Goal: Find specific page/section: Find specific page/section

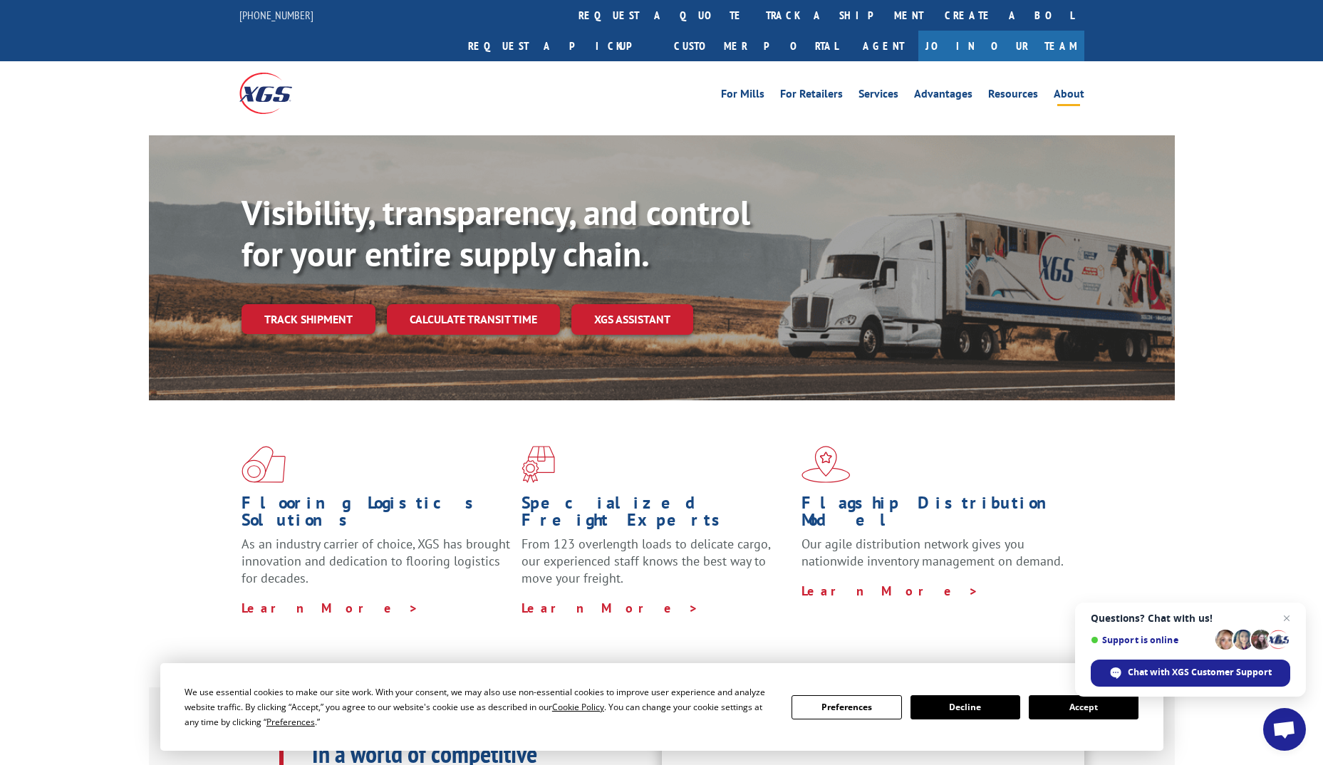
click at [1078, 88] on link "About" at bounding box center [1068, 96] width 31 height 16
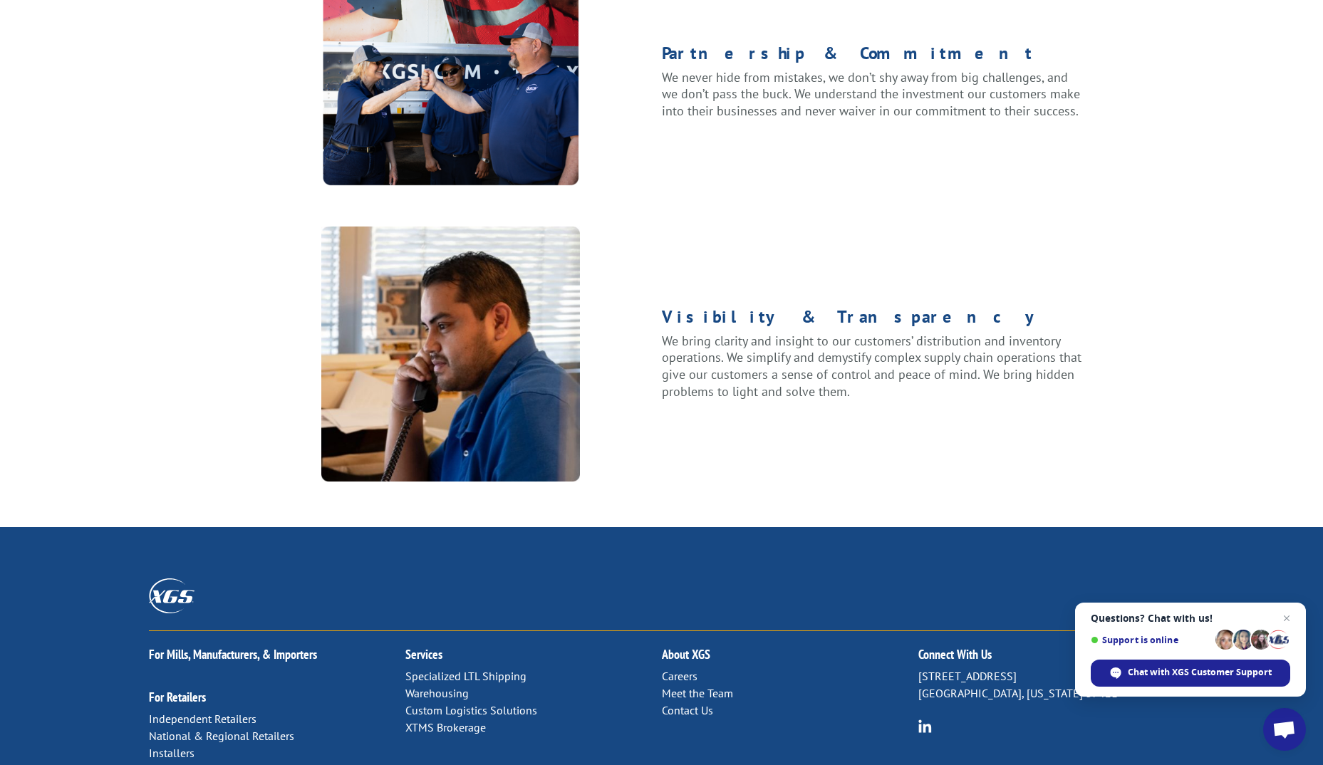
scroll to position [1718, 0]
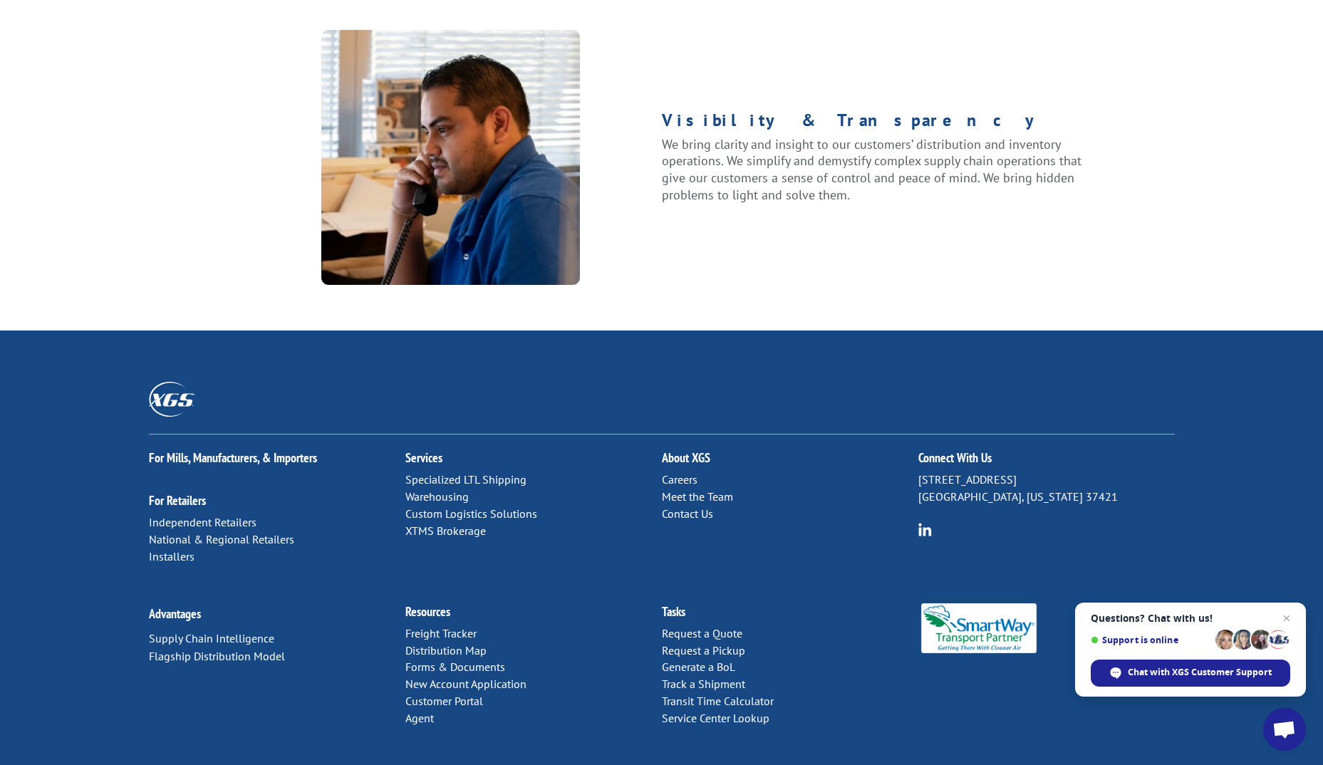
click at [461, 472] on link "Specialized LTL Shipping" at bounding box center [465, 479] width 121 height 14
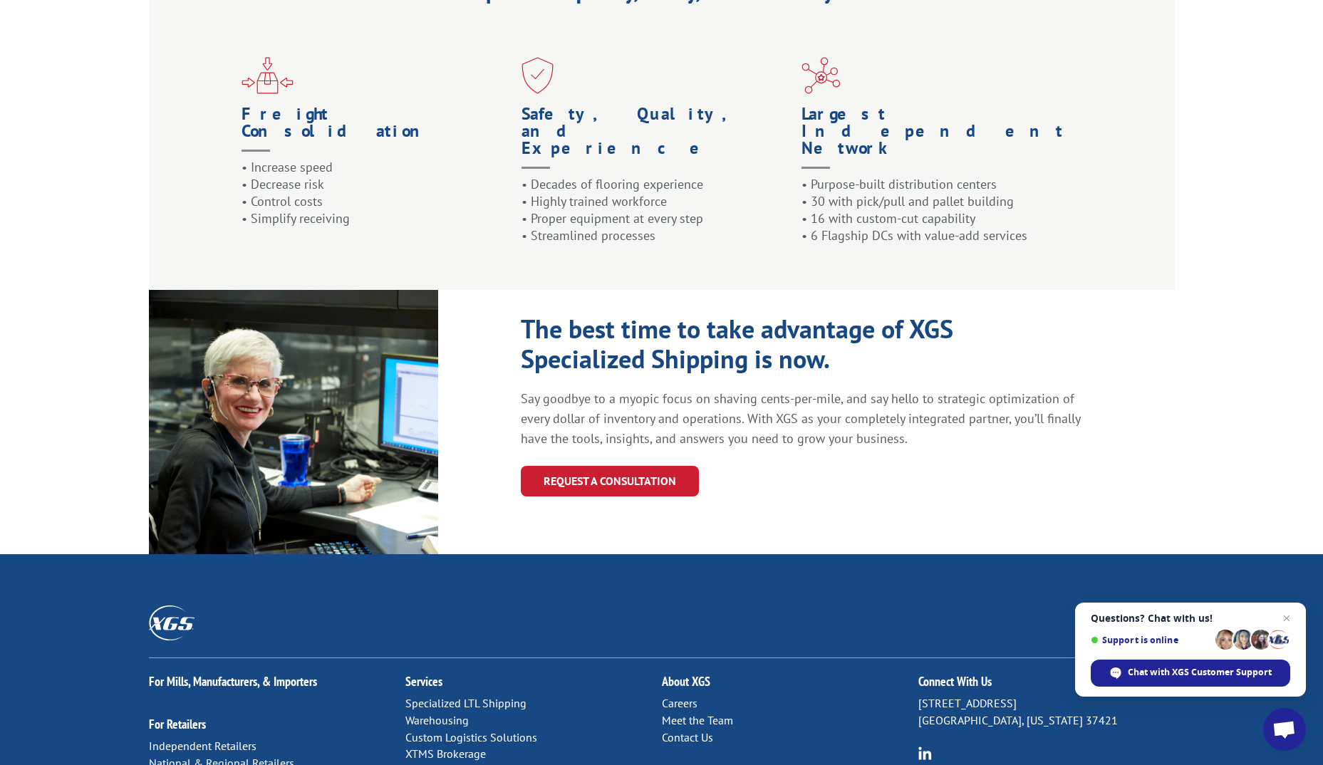
scroll to position [1459, 0]
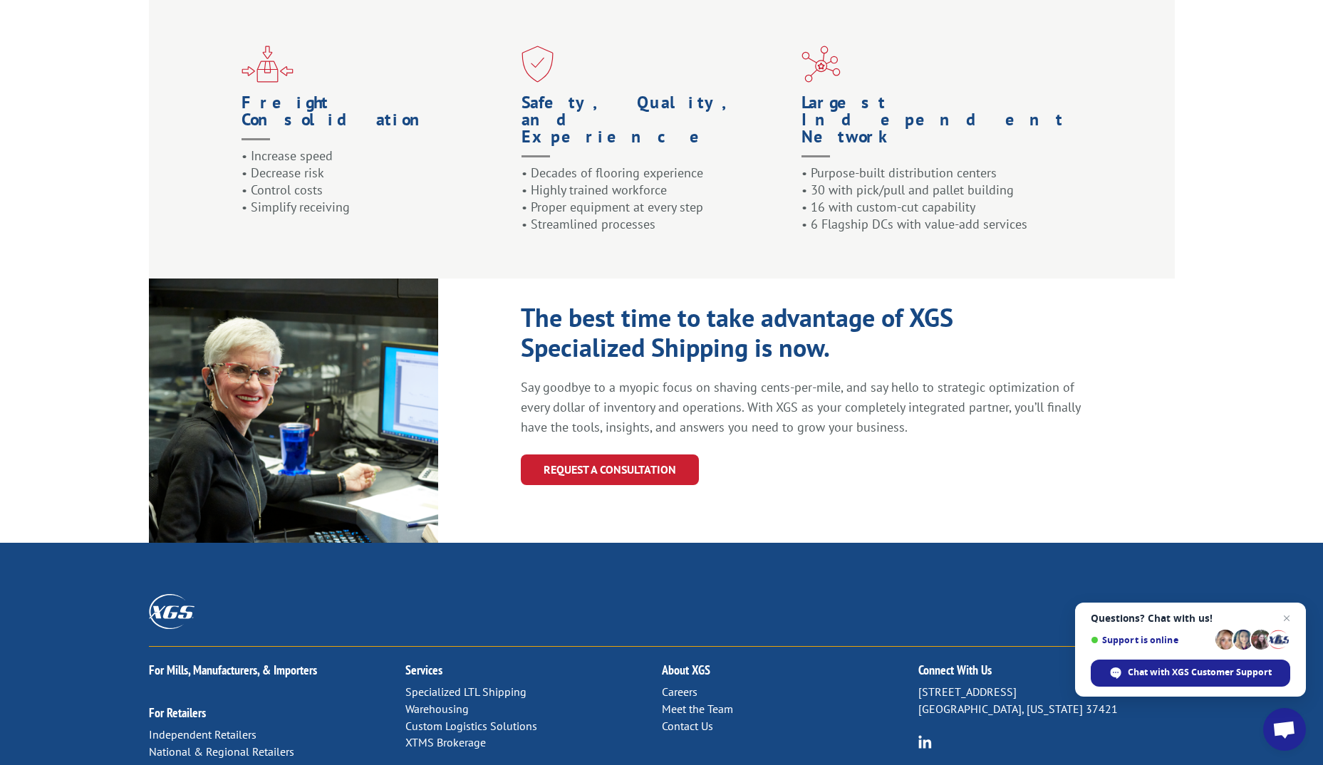
click at [699, 702] on link "Meet the Team" at bounding box center [697, 709] width 71 height 14
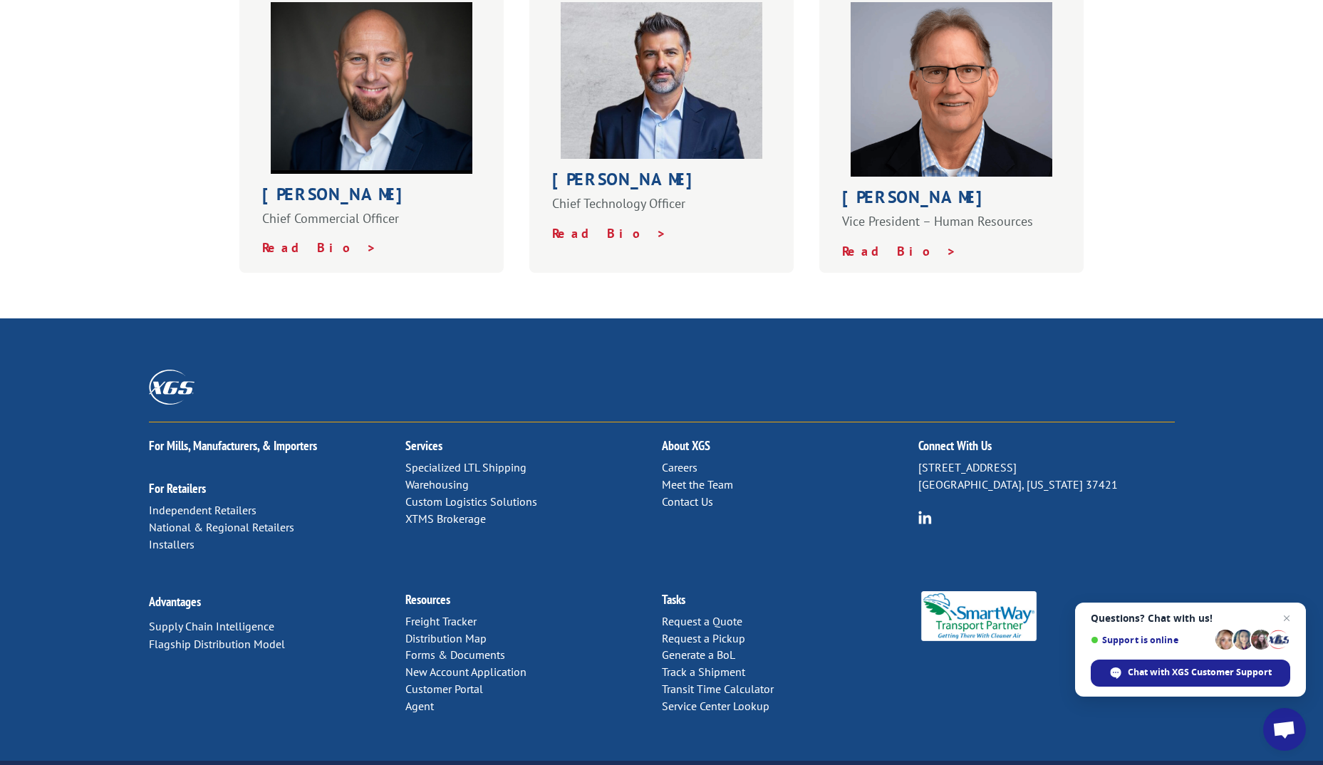
scroll to position [880, 0]
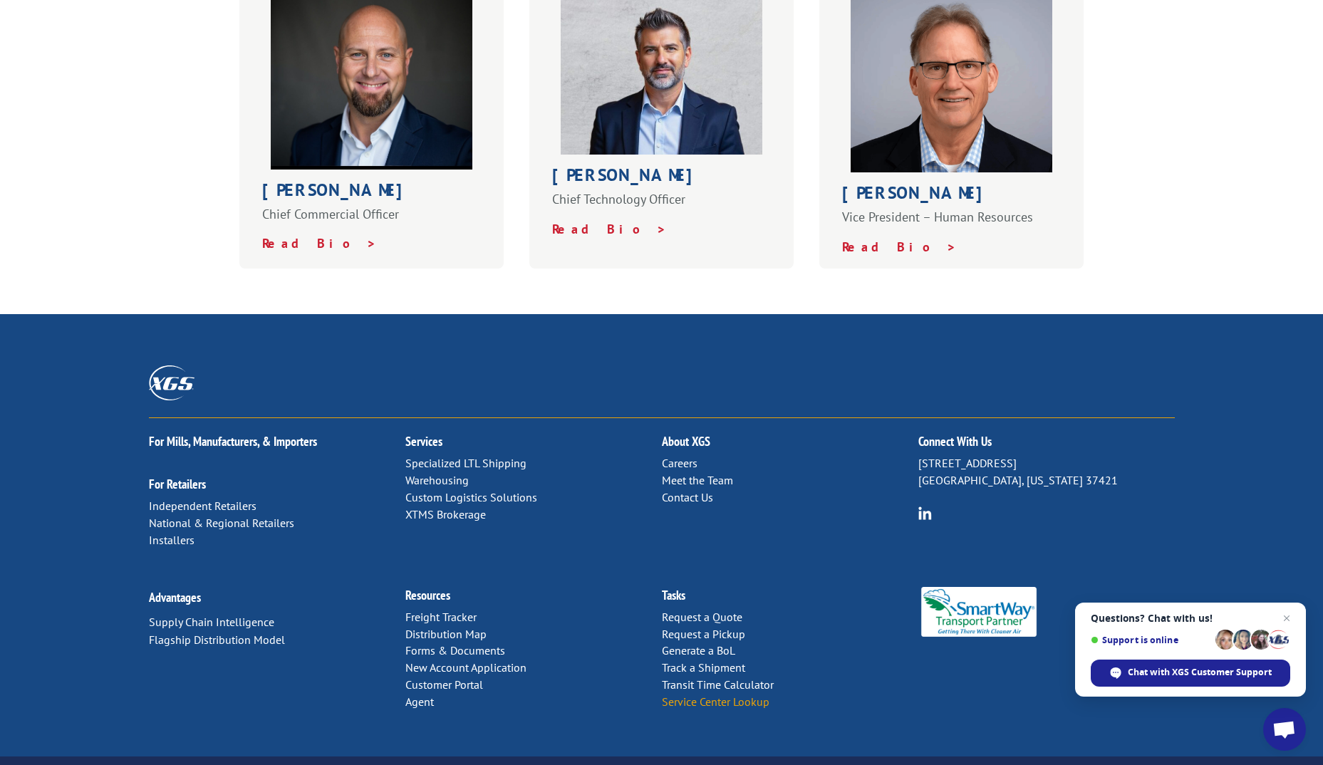
click at [694, 694] on link "Service Center Lookup" at bounding box center [716, 701] width 108 height 14
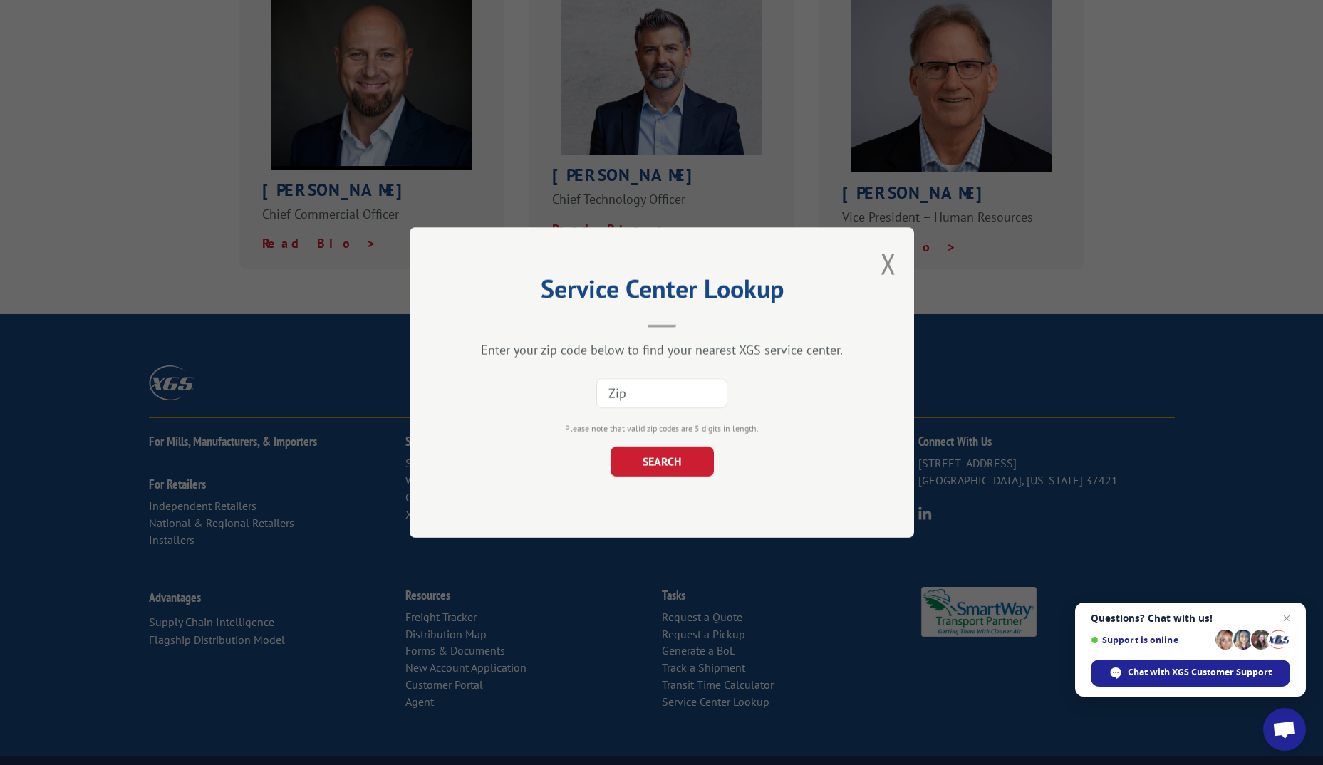
click at [677, 392] on input at bounding box center [661, 393] width 131 height 30
type input "48044"
click at [665, 465] on button "SEARCH" at bounding box center [661, 462] width 103 height 30
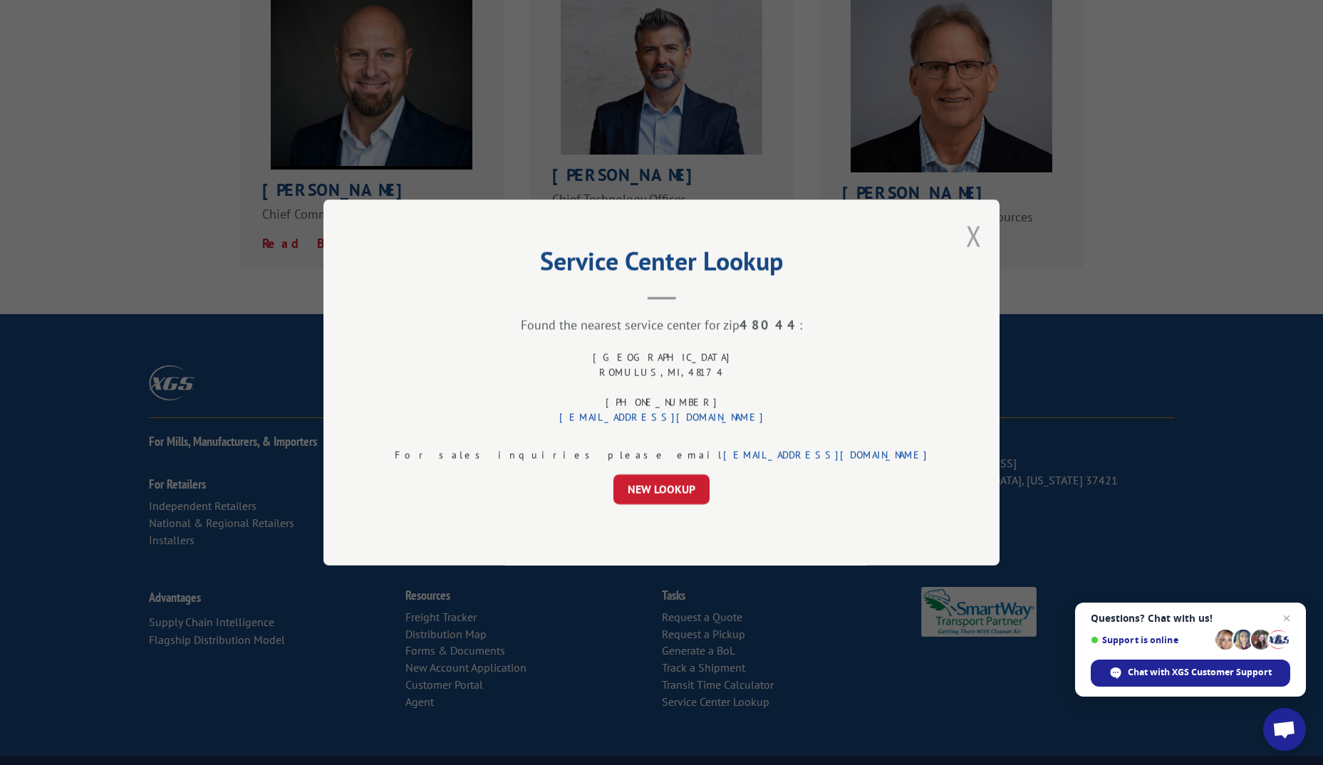
click at [966, 231] on button "Close modal" at bounding box center [974, 236] width 16 height 38
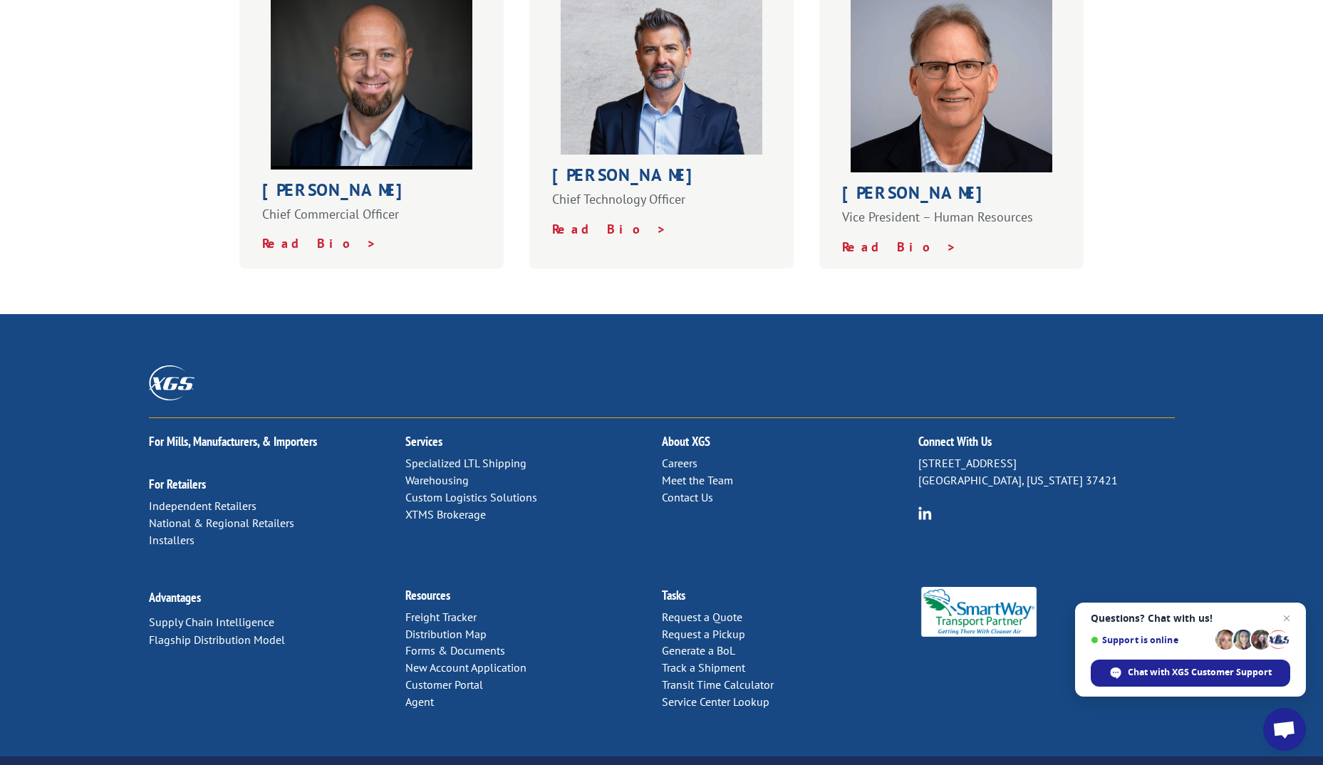
click at [412, 627] on link "Distribution Map" at bounding box center [445, 634] width 81 height 14
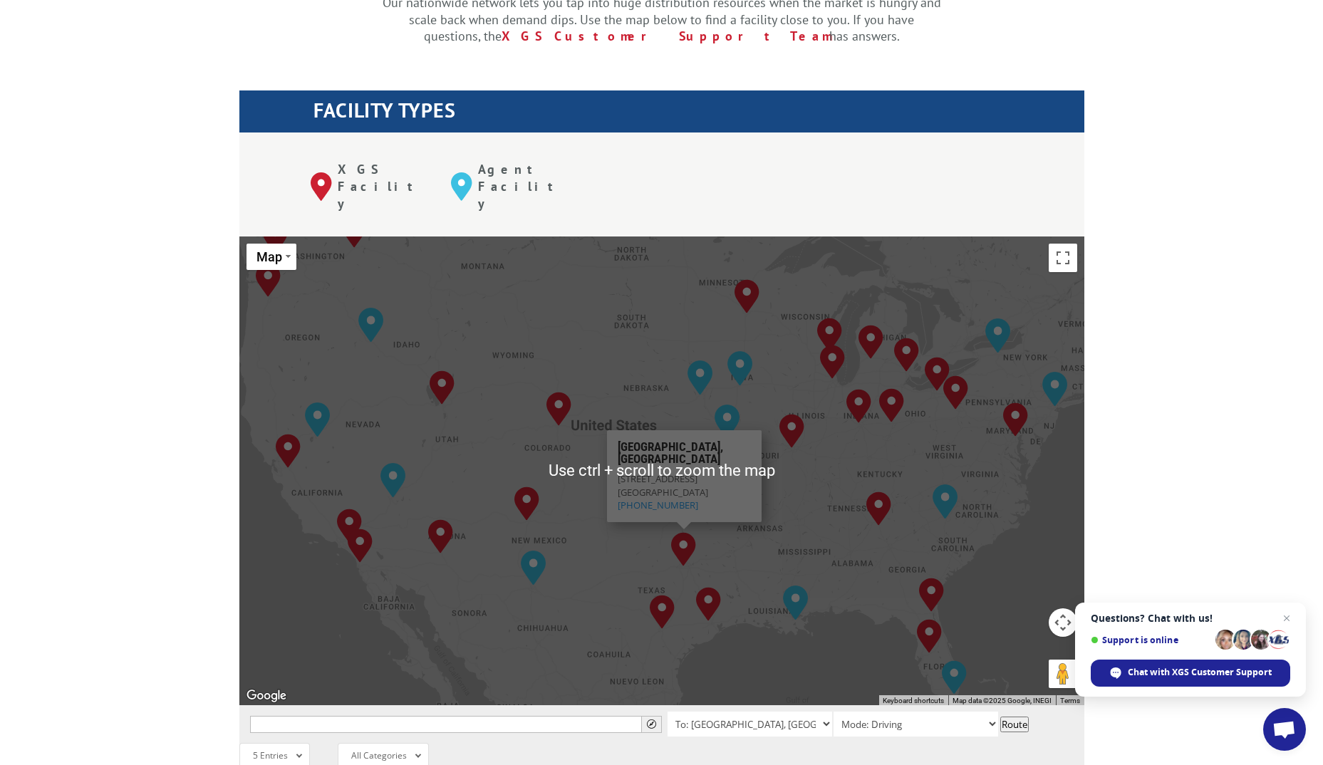
scroll to position [570, 0]
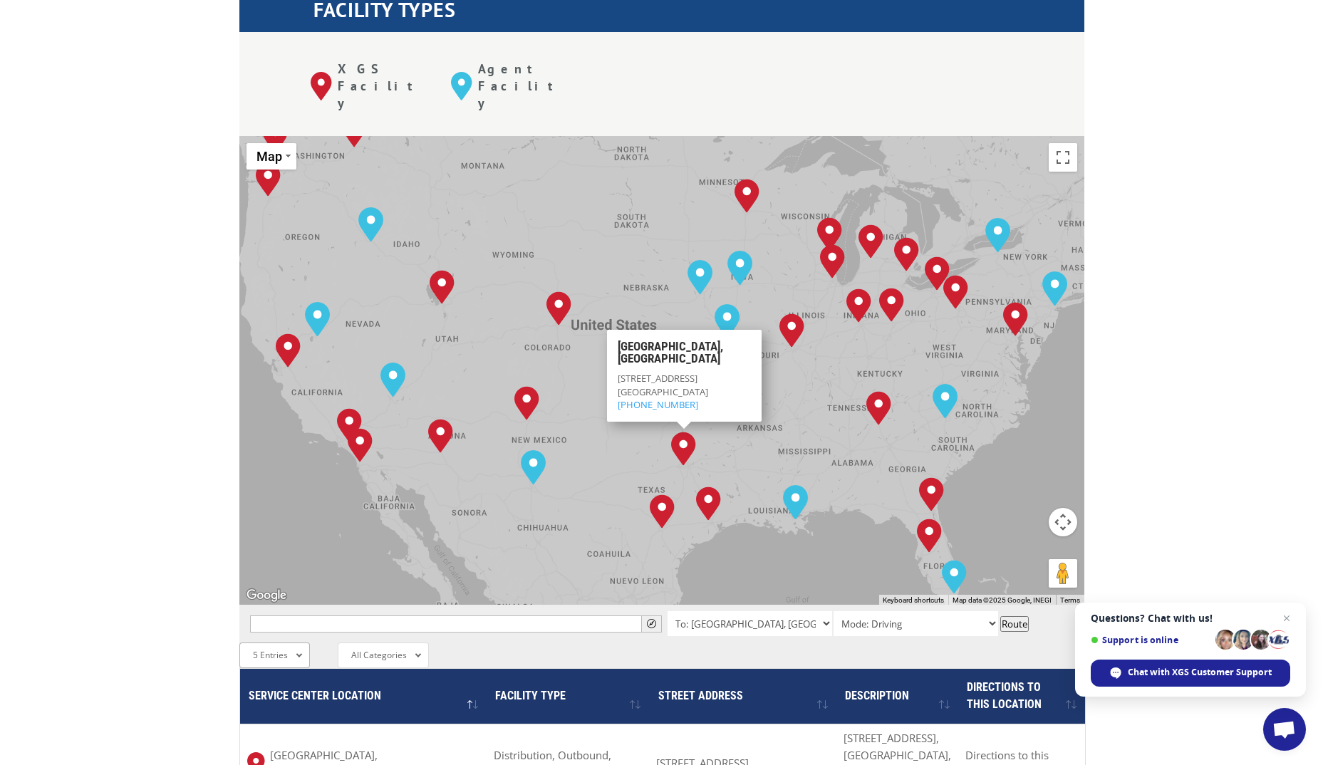
click at [292, 642] on div "5 Entries All Entries 2 Entries 5 Entries 10 Entries 25 Entries 50 Entries 100 …" at bounding box center [274, 655] width 71 height 26
click at [271, 764] on li "25 Entries" at bounding box center [279, 779] width 78 height 24
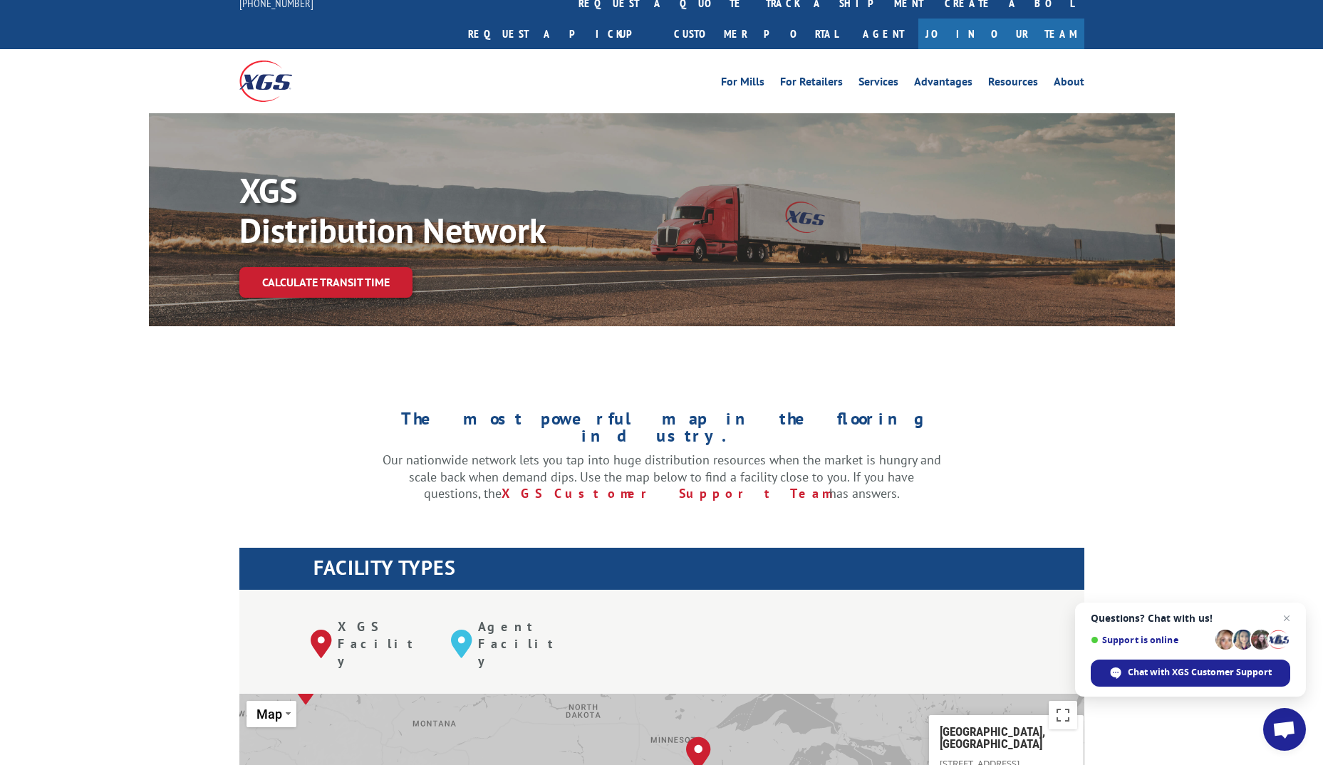
scroll to position [0, 0]
